Goal: Task Accomplishment & Management: Use online tool/utility

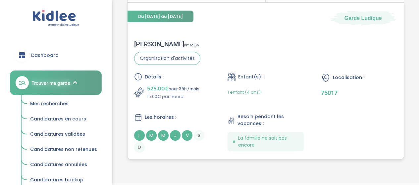
scroll to position [60, 0]
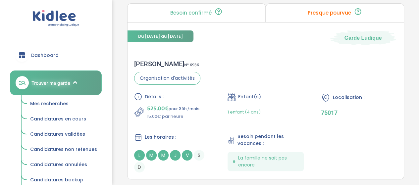
click at [63, 102] on span "Mes recherches" at bounding box center [49, 103] width 38 height 7
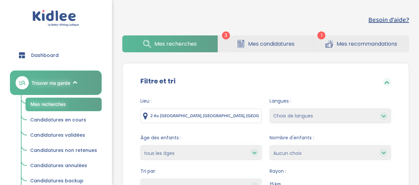
click at [240, 117] on input "2 Av. du Bois, 95000 Cergy, France" at bounding box center [201, 116] width 121 height 15
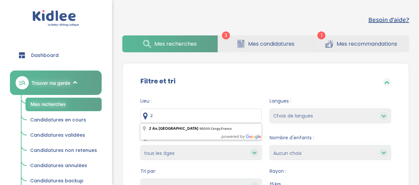
type input "2"
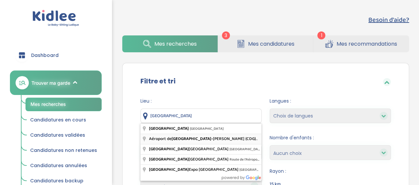
type input "Aéroport de Paris-Charles de Gaulle (CDG), Roissy-en-France, France"
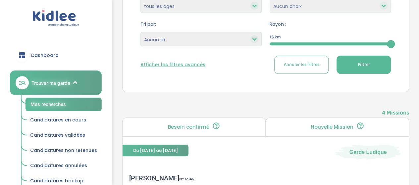
scroll to position [147, 0]
click at [355, 68] on button "Filtrer" at bounding box center [364, 65] width 54 height 18
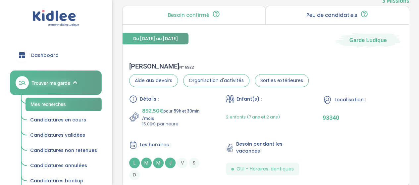
scroll to position [262, 0]
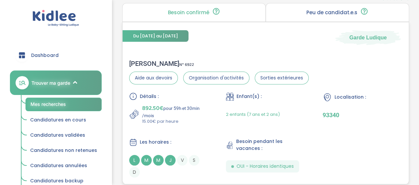
click at [148, 62] on div "Bilal H . N° 6922" at bounding box center [219, 64] width 180 height 8
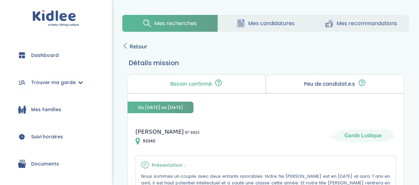
click at [131, 46] on span "Retour" at bounding box center [139, 46] width 18 height 9
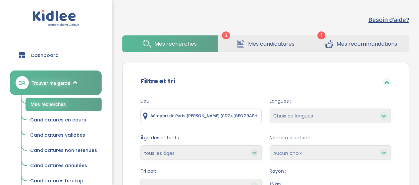
click at [232, 114] on input "Aéroport de Paris-Charles de Gaulle (CDG), Roissy-en-France, France" at bounding box center [201, 116] width 121 height 15
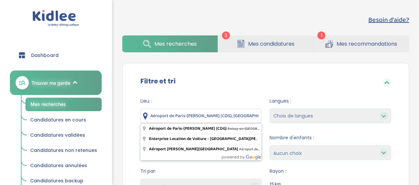
drag, startPoint x: 292, startPoint y: 131, endPoint x: 253, endPoint y: 112, distance: 42.7
click at [253, 112] on input "Aéroport de Paris-Charles de Gaulle (CDG), Roissy-en-France, France" at bounding box center [201, 116] width 121 height 15
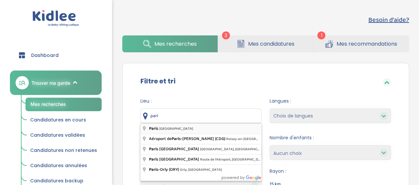
type input "Paris, France"
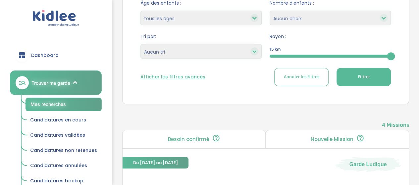
scroll to position [136, 0]
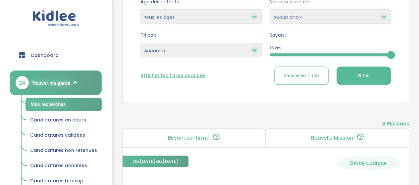
click at [377, 76] on button "Filtrer" at bounding box center [364, 76] width 54 height 18
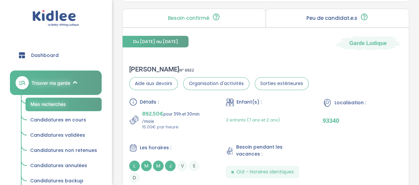
scroll to position [1401, 0]
click at [141, 65] on div "Bilal H . N° 6922" at bounding box center [219, 69] width 180 height 8
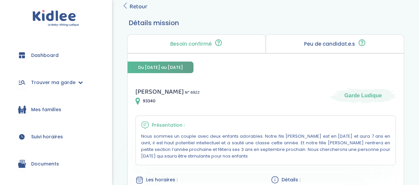
scroll to position [83, 0]
